Goal: Task Accomplishment & Management: Use online tool/utility

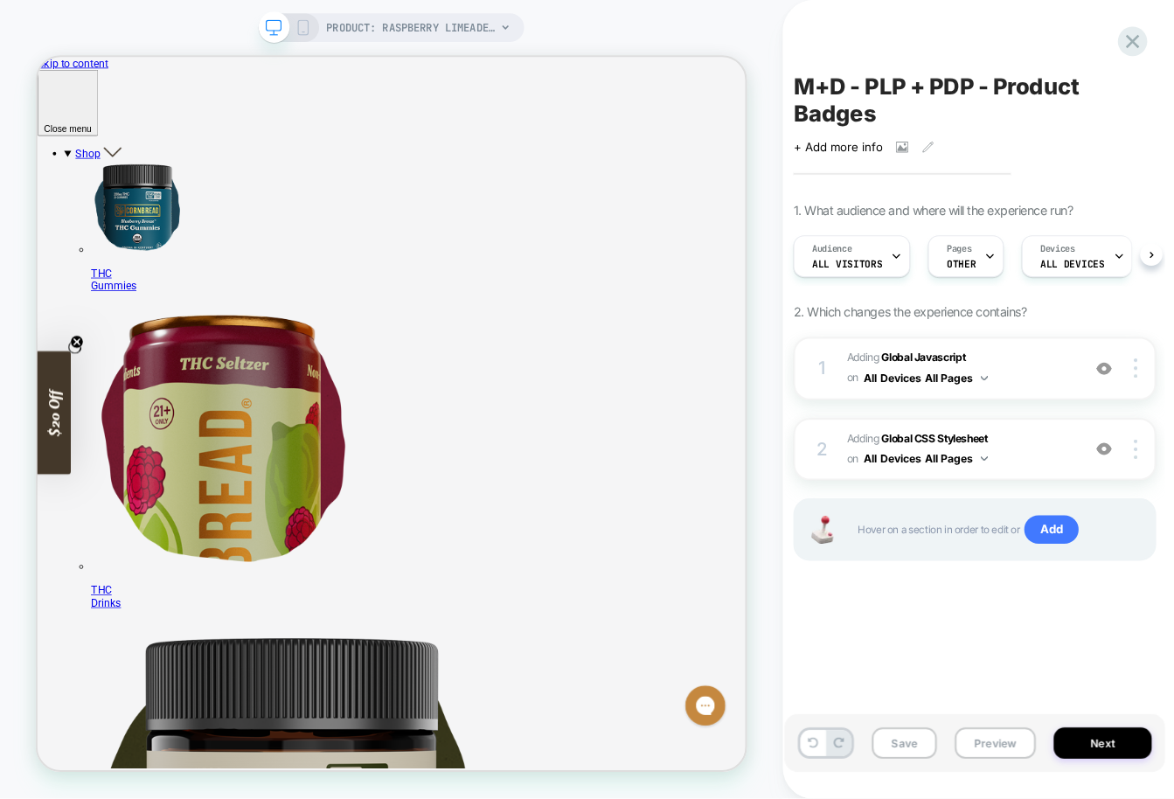
scroll to position [0, 1]
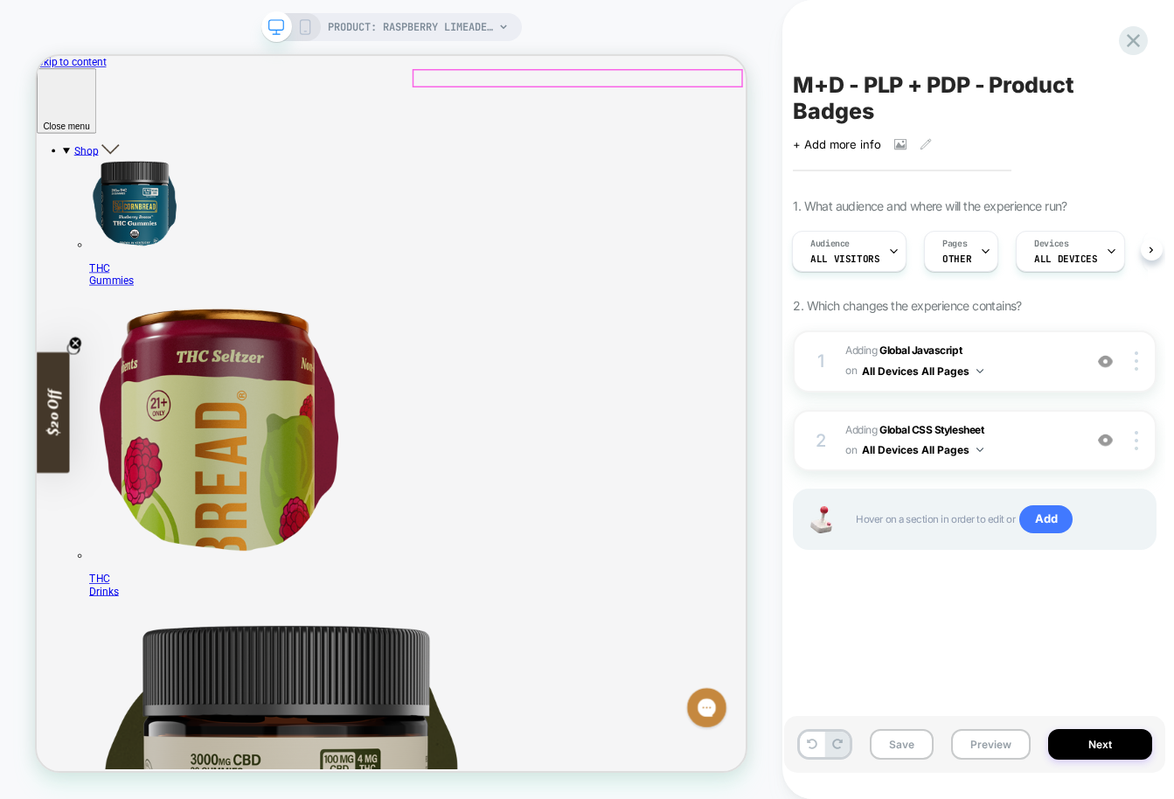
click at [1007, 747] on button "Preview" at bounding box center [991, 744] width 80 height 31
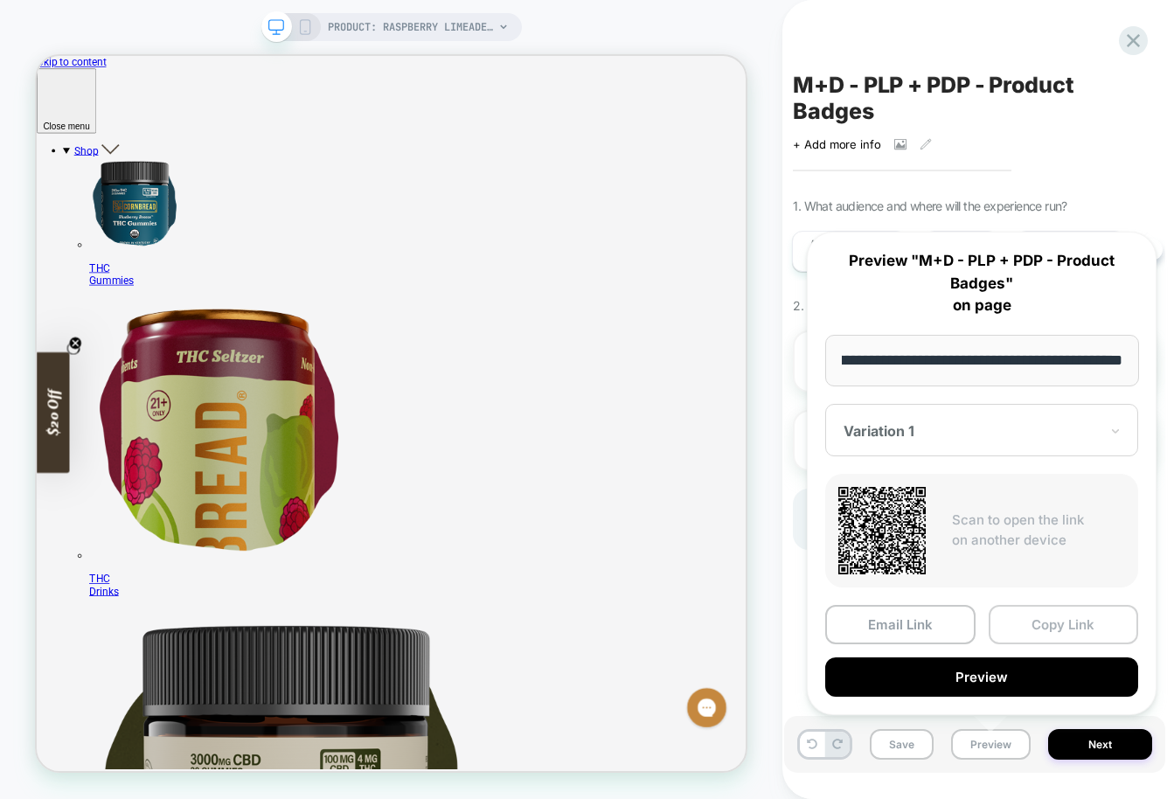
scroll to position [0, 0]
click at [1035, 631] on button "Copy Link" at bounding box center [1064, 624] width 150 height 39
